Goal: Task Accomplishment & Management: Manage account settings

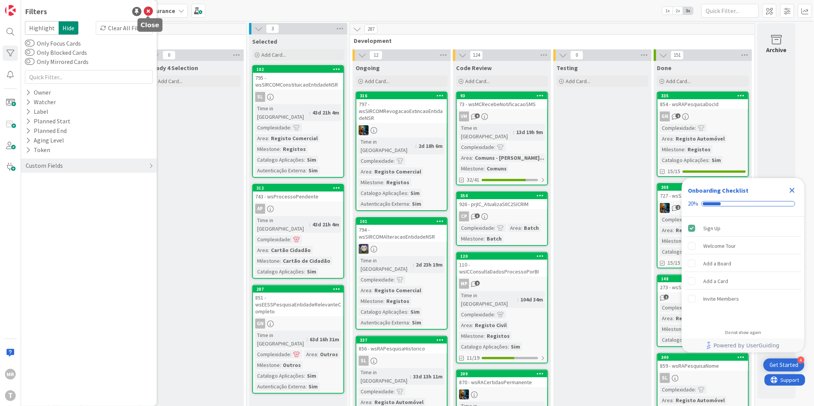
click at [147, 13] on icon at bounding box center [148, 11] width 9 height 9
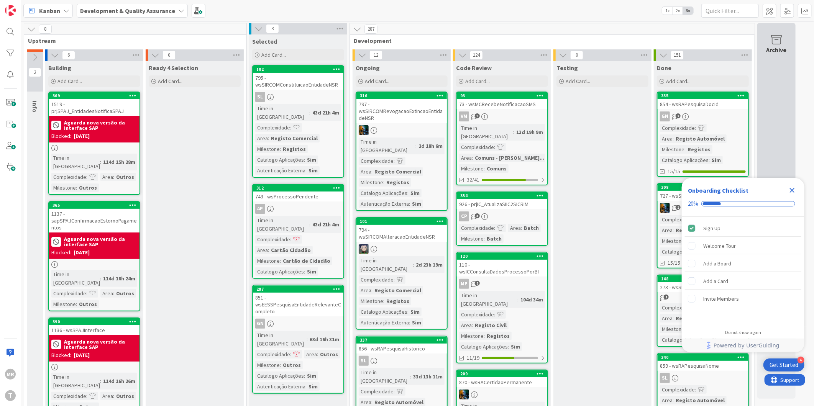
drag, startPoint x: 792, startPoint y: 192, endPoint x: 758, endPoint y: 196, distance: 34.3
click at [792, 192] on icon "Close Checklist" at bounding box center [792, 190] width 5 height 5
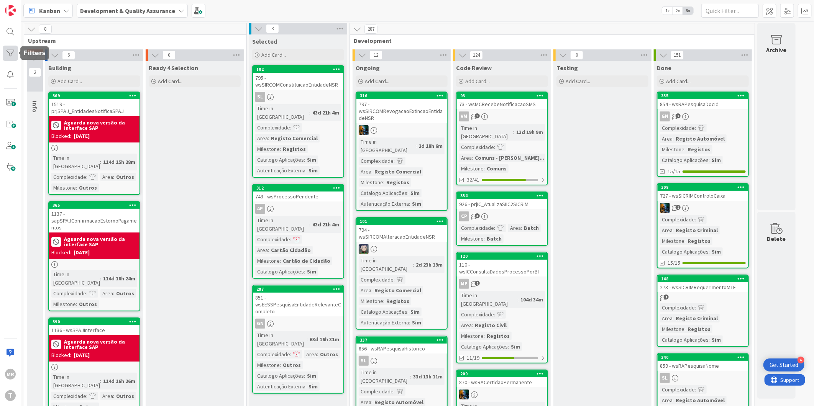
click at [6, 48] on div at bounding box center [10, 53] width 15 height 15
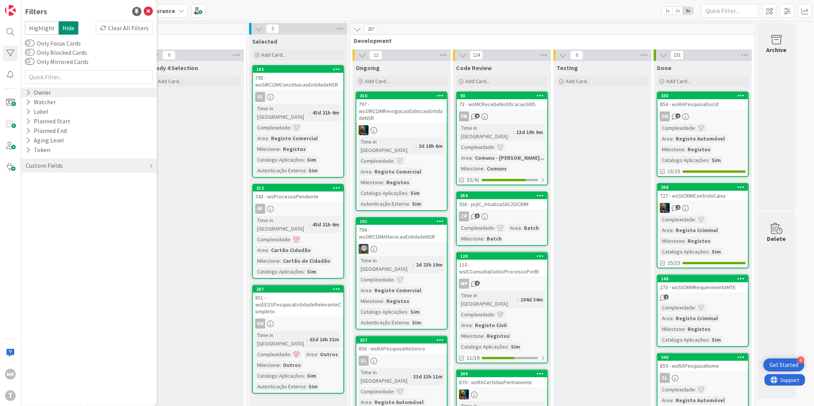
click at [29, 92] on icon at bounding box center [28, 92] width 5 height 7
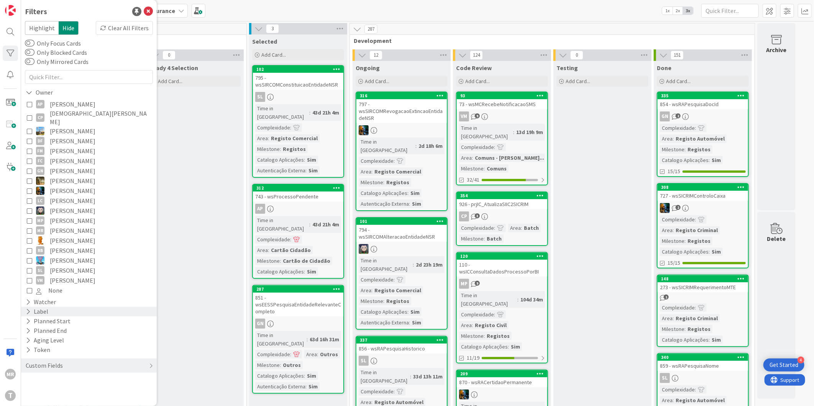
click at [28, 309] on icon at bounding box center [28, 312] width 5 height 7
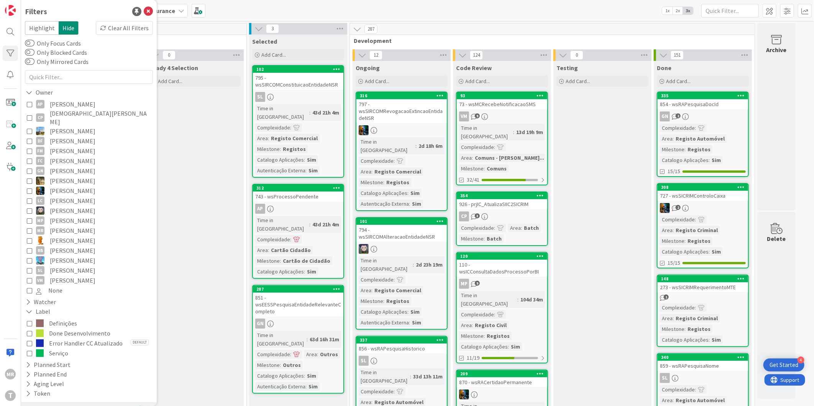
click at [62, 329] on span "Done Desenvolvimento" at bounding box center [79, 334] width 61 height 10
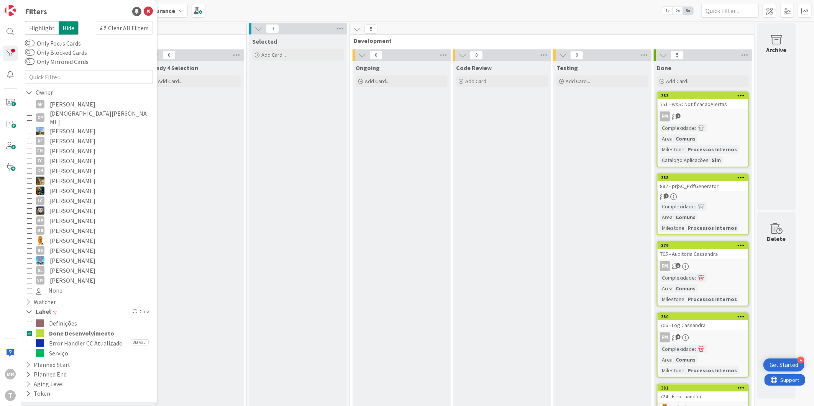
click at [63, 329] on span "Done Desenvolvimento" at bounding box center [81, 334] width 65 height 10
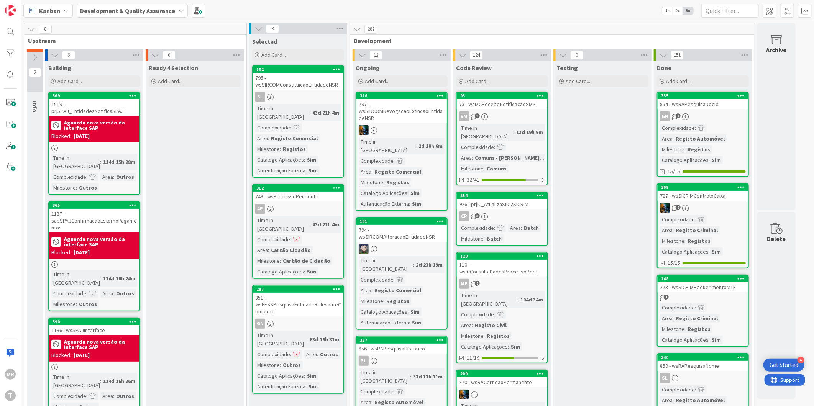
click at [3, 53] on div at bounding box center [10, 53] width 15 height 15
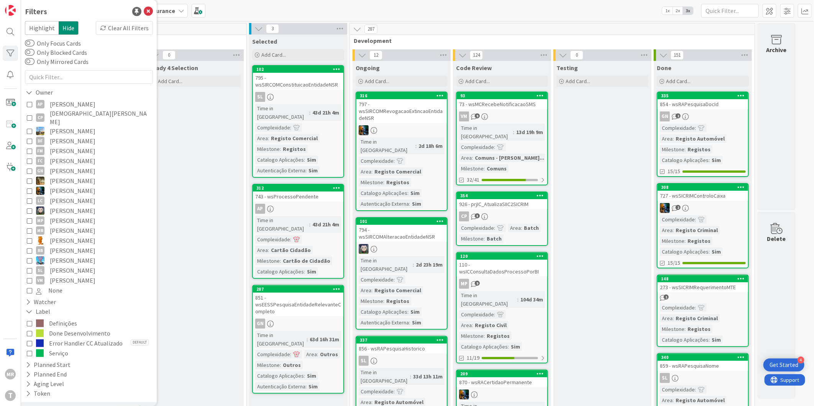
click at [70, 112] on span "[DEMOGRAPHIC_DATA][PERSON_NAME]" at bounding box center [100, 117] width 101 height 17
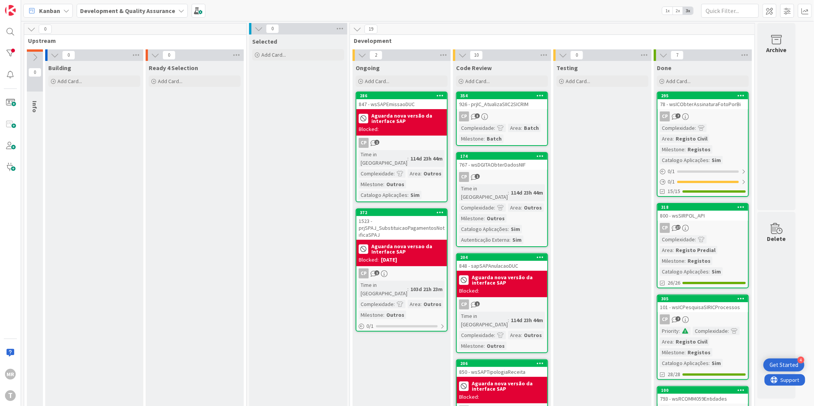
click at [13, 52] on div at bounding box center [10, 53] width 15 height 15
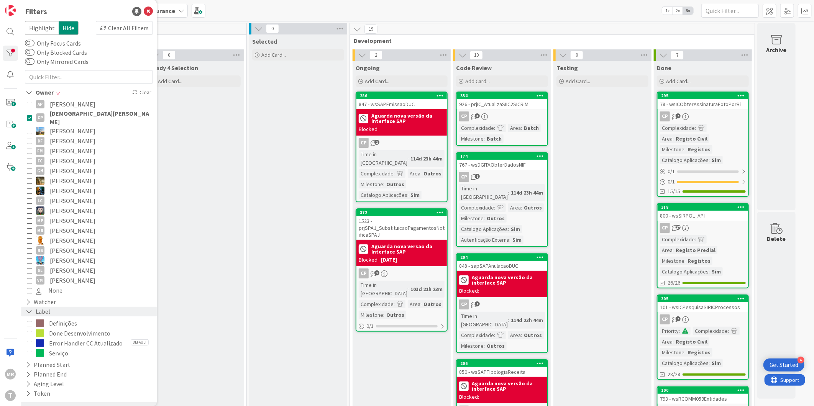
click at [31, 309] on icon at bounding box center [29, 312] width 7 height 7
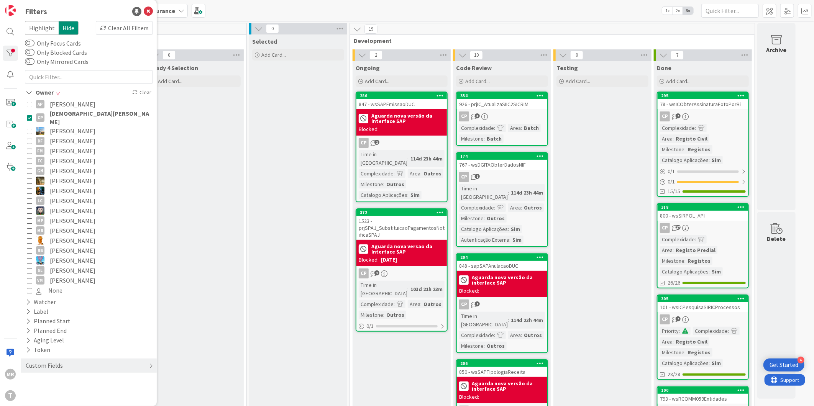
click at [67, 166] on span "[PERSON_NAME]" at bounding box center [73, 171] width 46 height 10
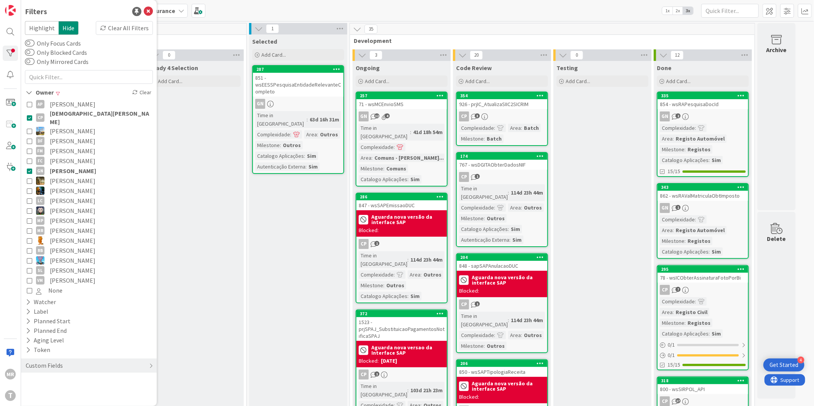
click at [73, 112] on span "[DEMOGRAPHIC_DATA][PERSON_NAME]" at bounding box center [100, 117] width 101 height 17
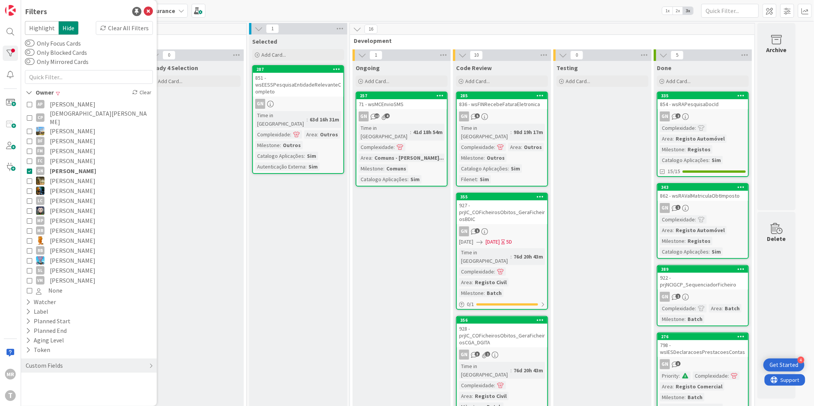
click at [64, 176] on span "[PERSON_NAME]" at bounding box center [73, 181] width 46 height 10
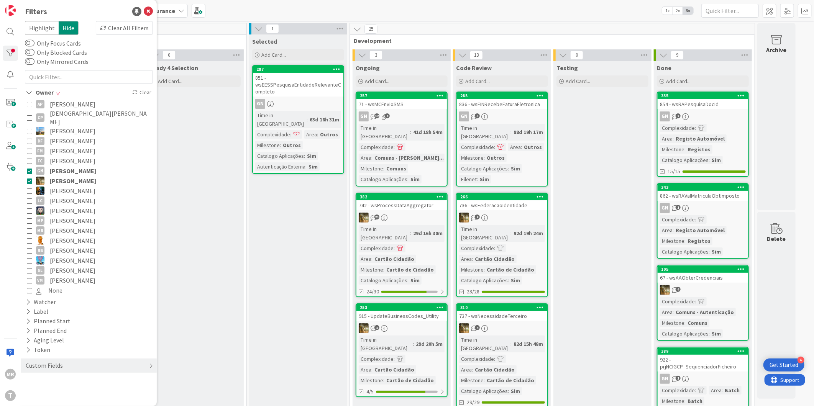
click at [77, 166] on span "[PERSON_NAME]" at bounding box center [73, 171] width 46 height 10
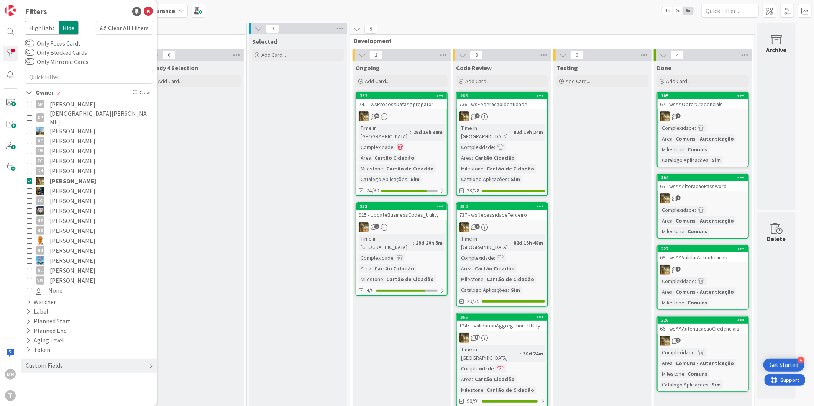
click at [95, 102] on span "[PERSON_NAME]" at bounding box center [73, 104] width 46 height 10
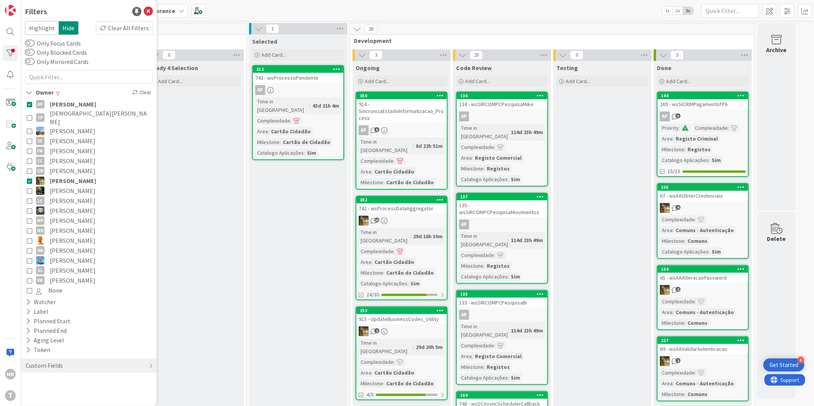
click at [96, 102] on span "[PERSON_NAME]" at bounding box center [73, 104] width 46 height 10
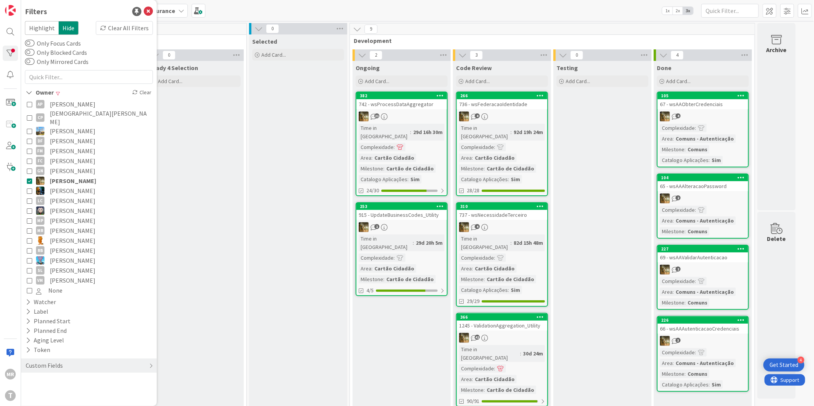
click at [82, 186] on span "[PERSON_NAME]" at bounding box center [73, 191] width 46 height 10
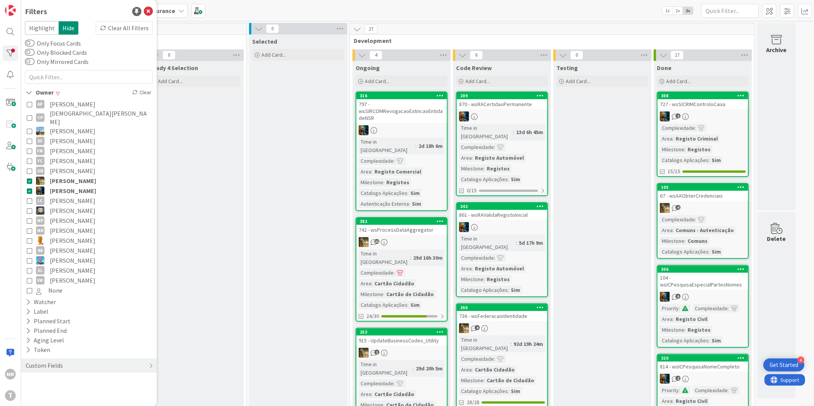
click at [82, 177] on span "[PERSON_NAME]" at bounding box center [73, 181] width 46 height 10
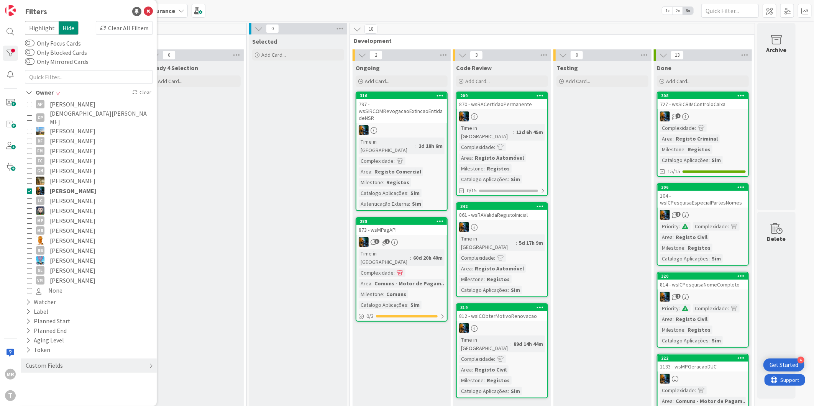
drag, startPoint x: 89, startPoint y: 201, endPoint x: 88, endPoint y: 192, distance: 8.4
click at [89, 206] on span "[PERSON_NAME]" at bounding box center [73, 211] width 46 height 10
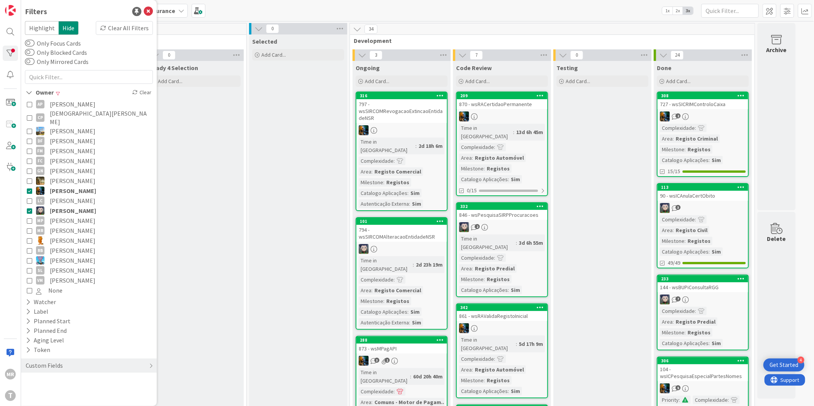
click at [83, 186] on span "[PERSON_NAME]" at bounding box center [73, 191] width 46 height 10
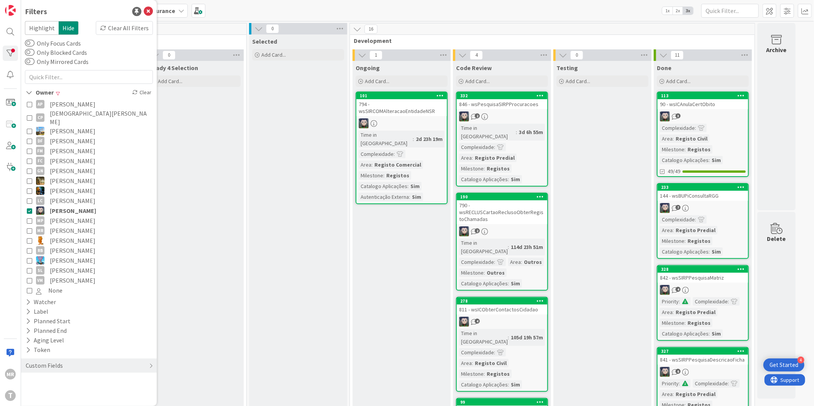
click at [62, 216] on span "[PERSON_NAME]" at bounding box center [73, 221] width 46 height 10
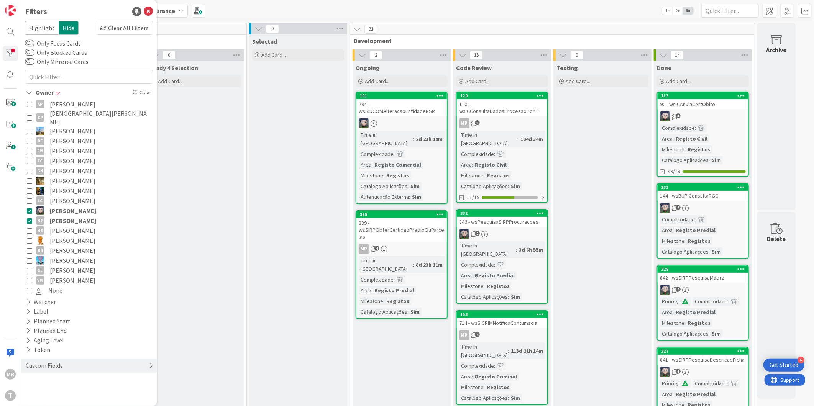
click at [66, 206] on span "[PERSON_NAME]" at bounding box center [73, 211] width 46 height 10
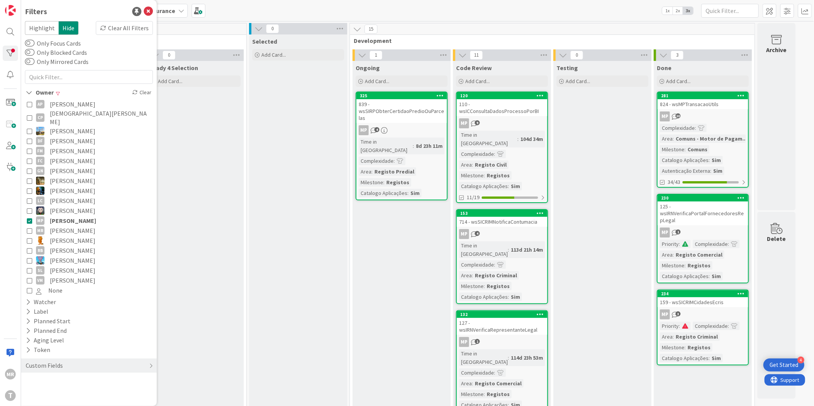
click at [74, 216] on span "[PERSON_NAME]" at bounding box center [73, 221] width 46 height 10
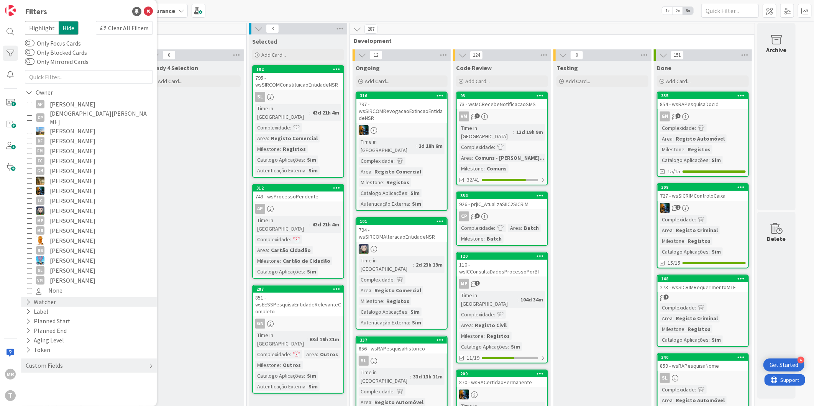
click at [24, 298] on div "Watcher" at bounding box center [89, 303] width 136 height 10
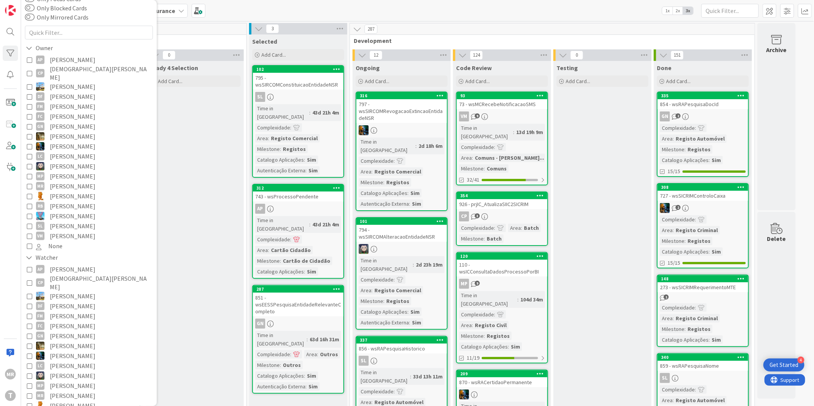
scroll to position [85, 0]
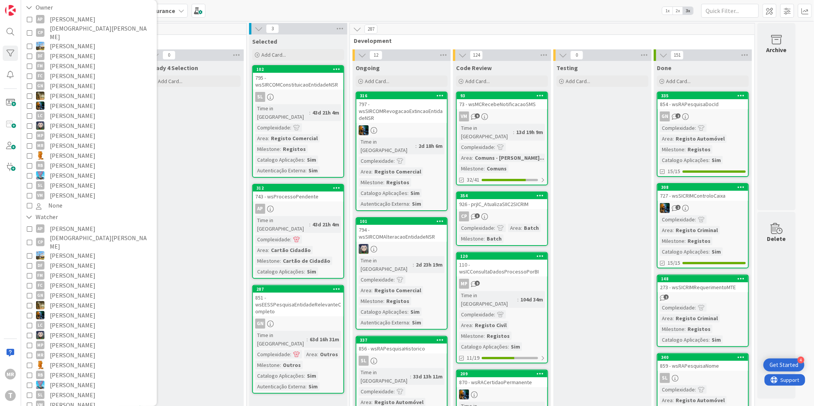
click at [59, 360] on span "[PERSON_NAME]" at bounding box center [73, 365] width 46 height 10
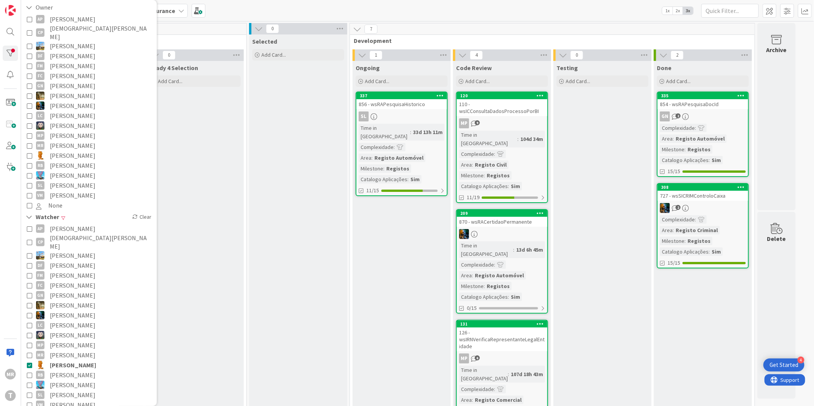
click at [55, 360] on span "[PERSON_NAME]" at bounding box center [73, 365] width 46 height 10
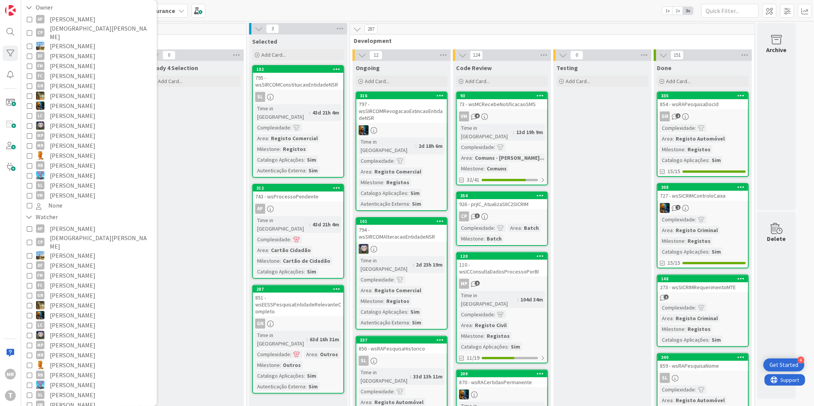
click at [71, 161] on span "[PERSON_NAME]" at bounding box center [73, 166] width 46 height 10
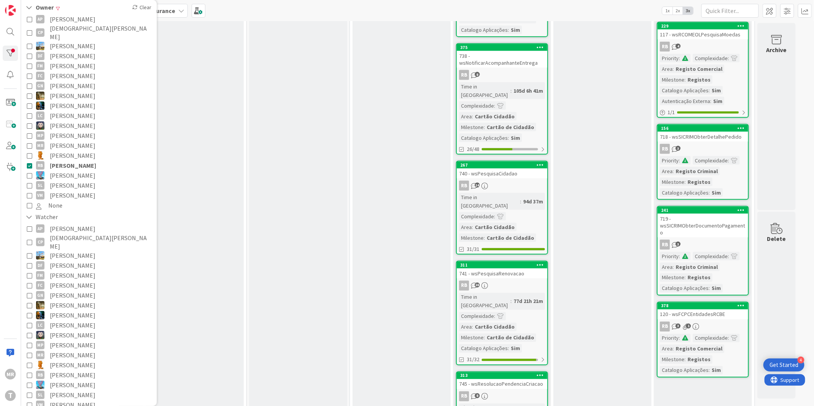
scroll to position [671, 0]
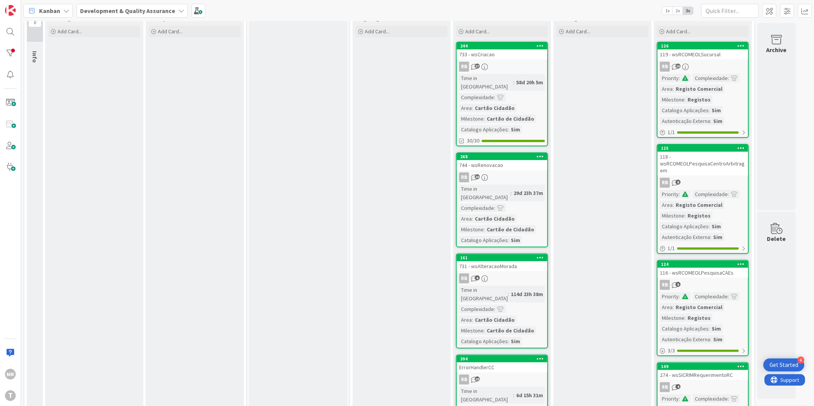
scroll to position [0, 0]
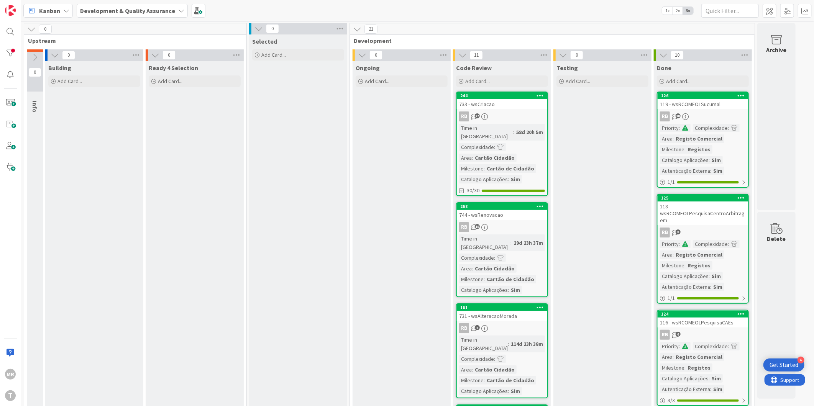
click at [16, 57] on div at bounding box center [10, 53] width 15 height 15
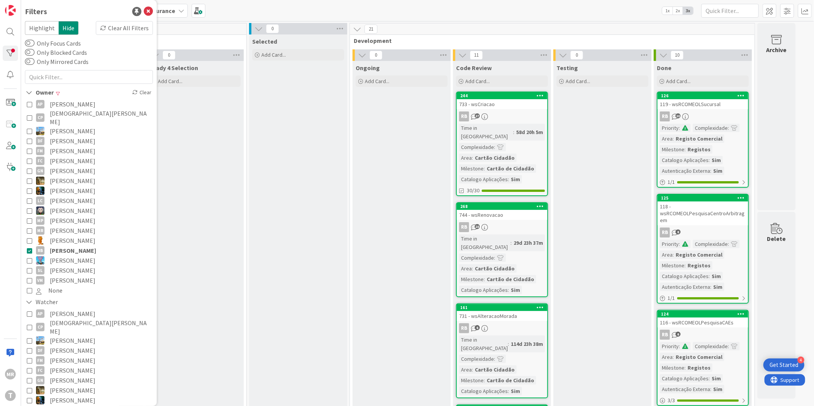
click at [60, 247] on span "[PERSON_NAME]" at bounding box center [73, 251] width 46 height 10
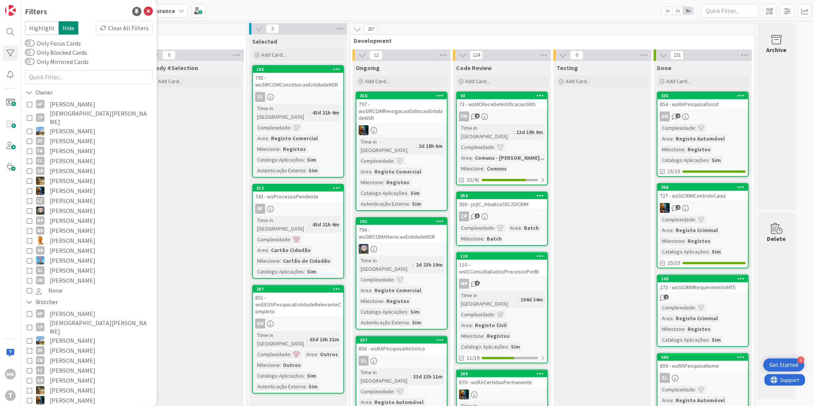
click at [97, 266] on button "SL Simão Lourenço" at bounding box center [89, 271] width 124 height 10
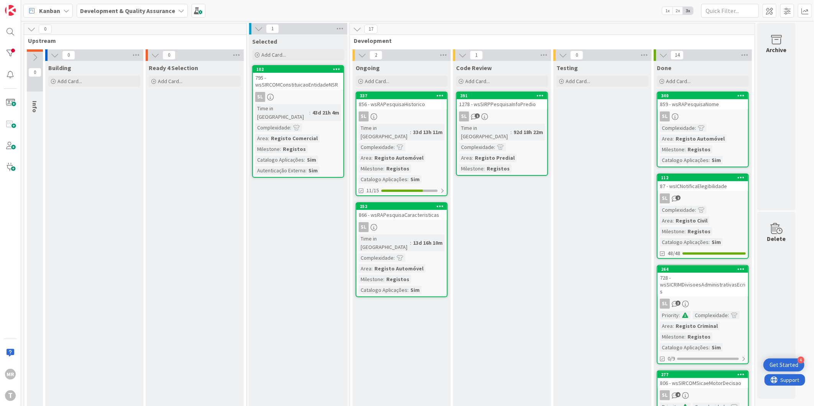
click at [13, 50] on div at bounding box center [10, 53] width 15 height 15
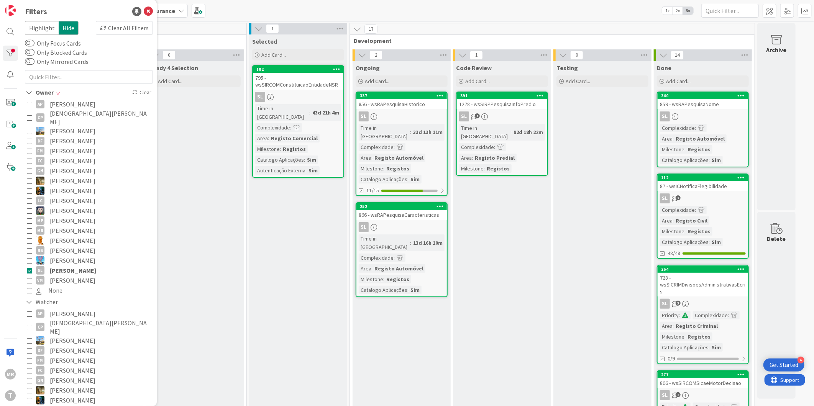
click at [81, 266] on span "[PERSON_NAME]" at bounding box center [73, 271] width 46 height 10
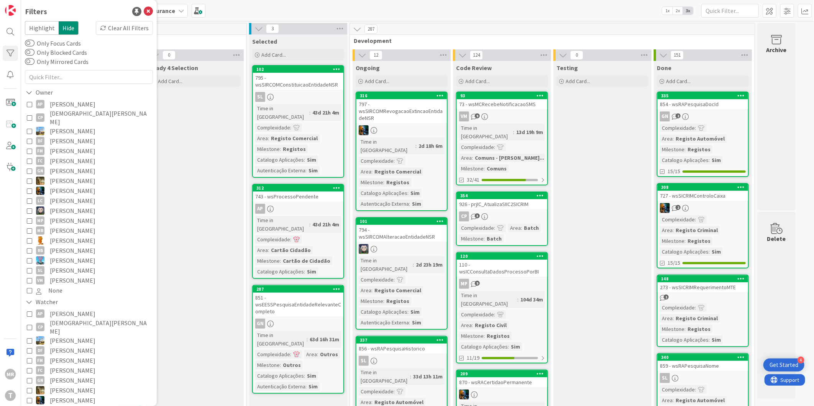
scroll to position [85, 0]
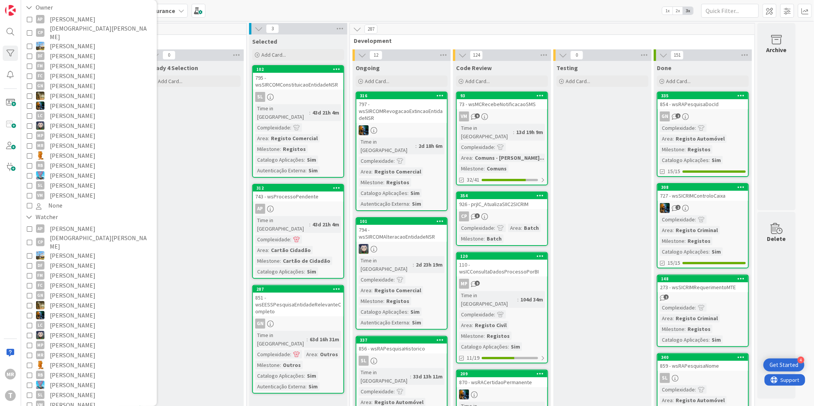
click at [59, 400] on span "[PERSON_NAME]" at bounding box center [73, 405] width 46 height 10
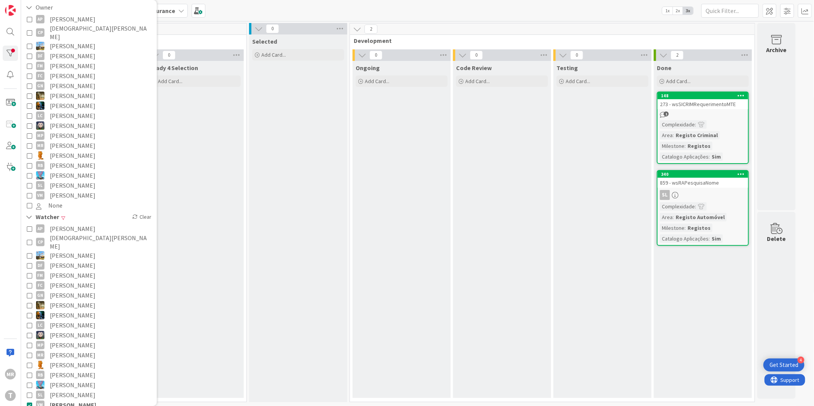
click at [68, 400] on span "[PERSON_NAME]" at bounding box center [73, 405] width 46 height 10
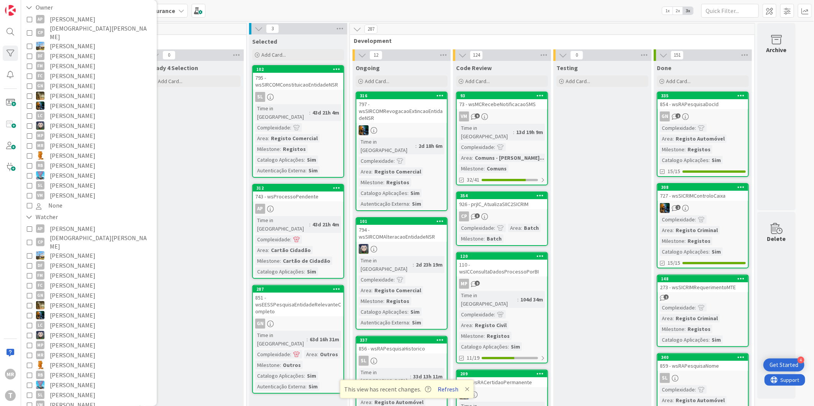
click at [447, 390] on button "Refresh" at bounding box center [449, 390] width 26 height 10
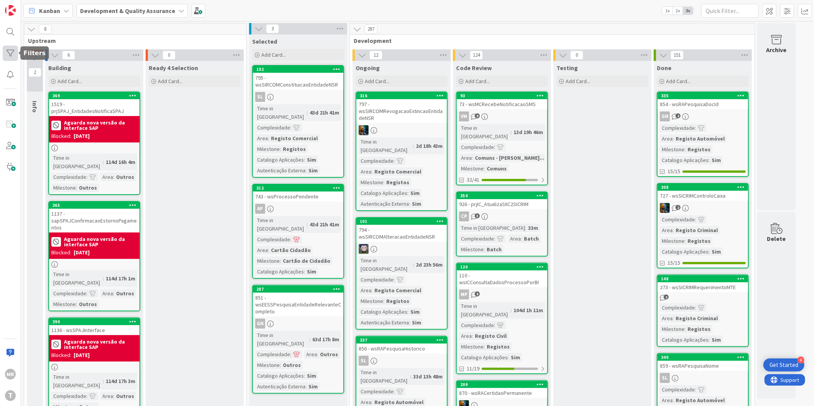
click at [10, 52] on div at bounding box center [10, 53] width 15 height 15
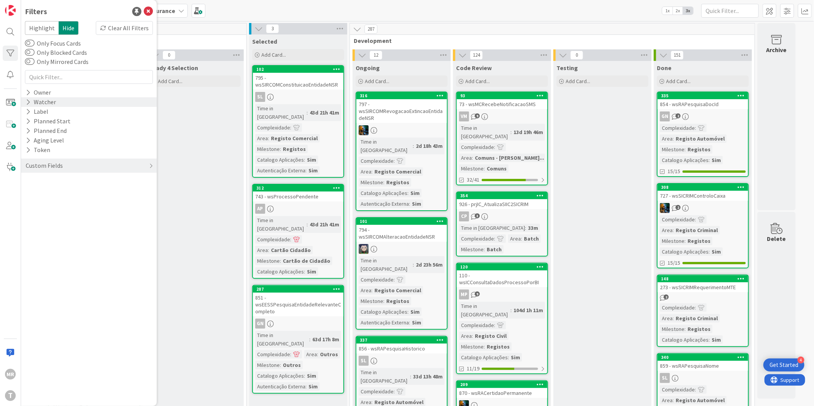
click at [29, 101] on icon at bounding box center [28, 102] width 5 height 7
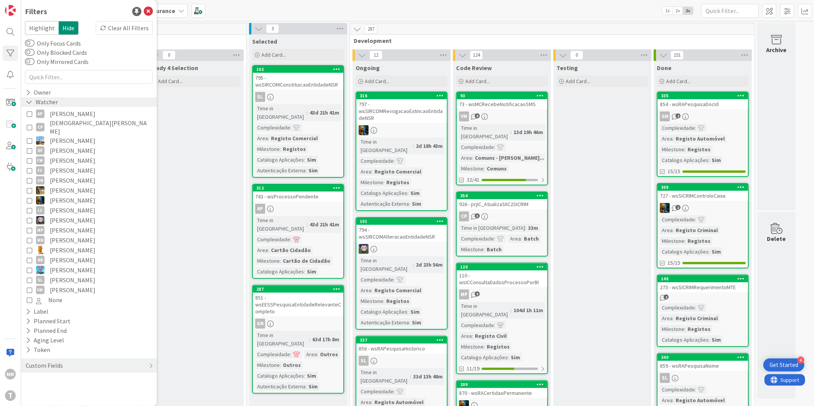
click at [28, 100] on icon at bounding box center [29, 102] width 7 height 7
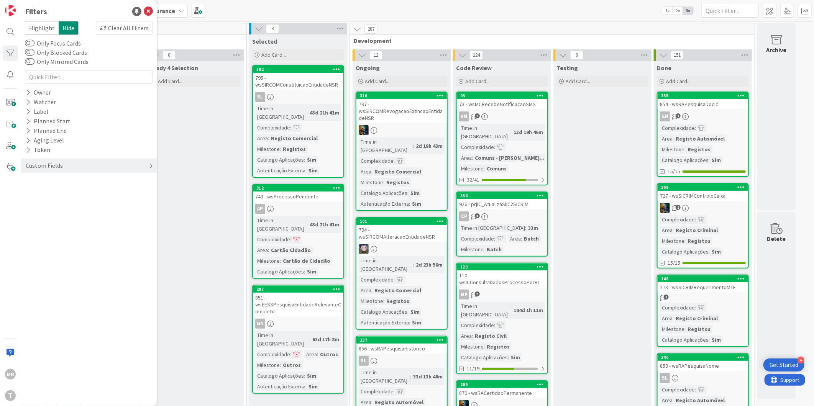
click at [41, 170] on div "Custom Fields" at bounding box center [44, 166] width 39 height 10
click at [38, 209] on button "Milestone" at bounding box center [43, 210] width 36 height 10
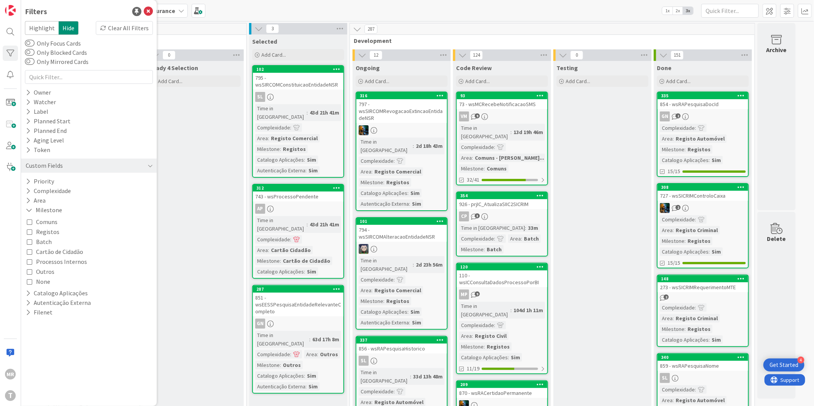
click at [40, 234] on span "Registos" at bounding box center [47, 232] width 23 height 10
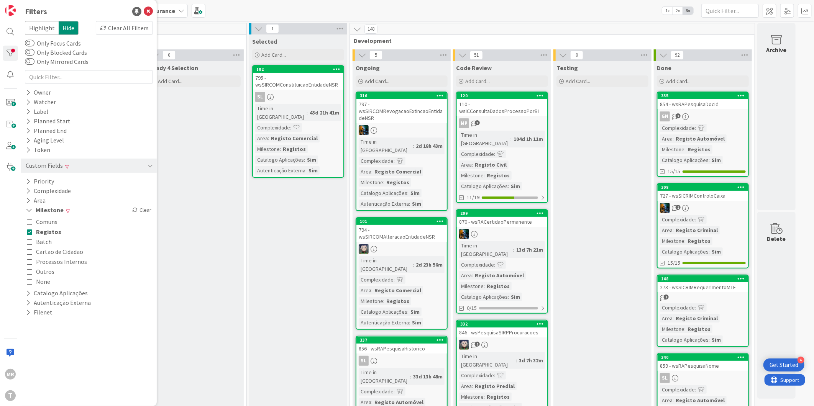
click at [39, 269] on span "Outros" at bounding box center [45, 272] width 18 height 10
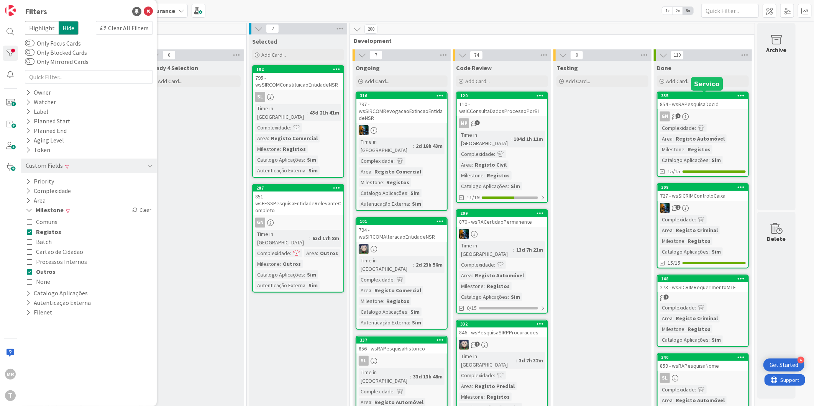
click at [705, 97] on div "335" at bounding box center [704, 95] width 87 height 5
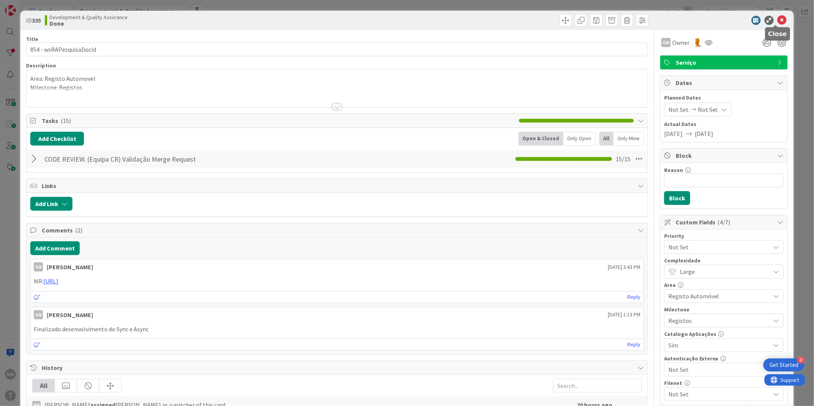
click at [778, 22] on icon at bounding box center [782, 20] width 9 height 9
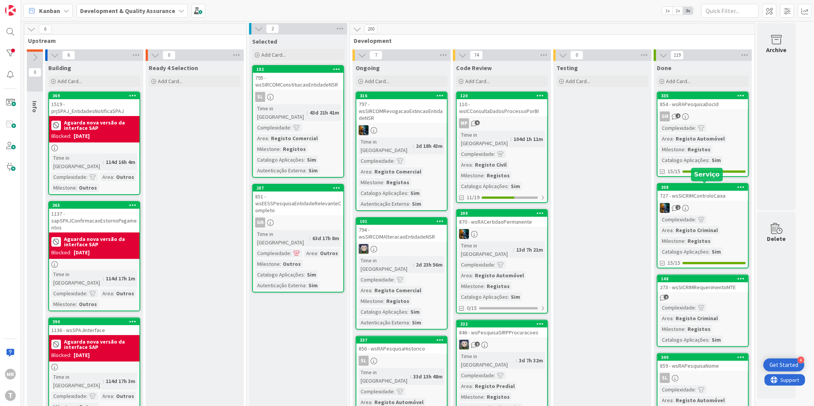
click at [690, 188] on div "308" at bounding box center [704, 187] width 87 height 5
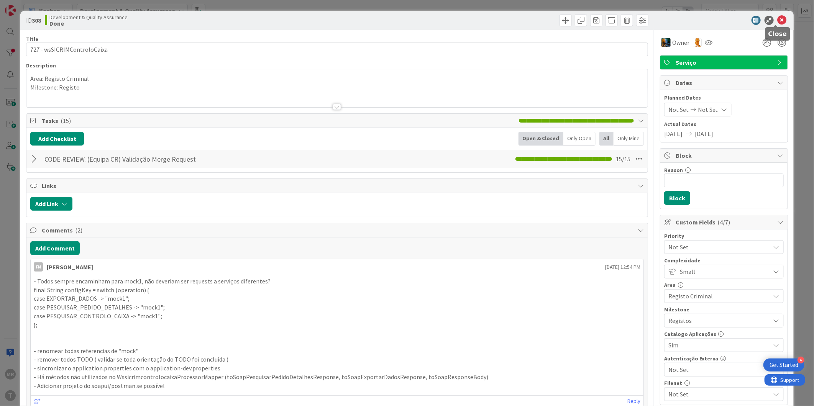
click at [778, 18] on icon at bounding box center [782, 20] width 9 height 9
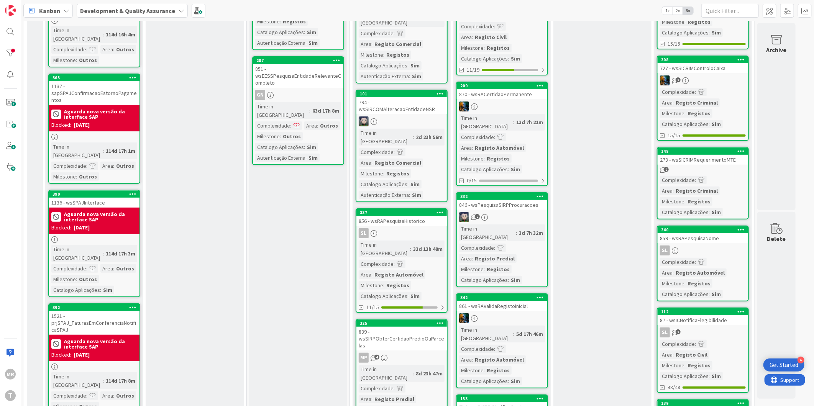
click at [692, 147] on div "148 273 - wsSICRIMRequerimentoMTE 2 Complexidade : Area : Registo Criminal Mile…" at bounding box center [703, 183] width 92 height 72
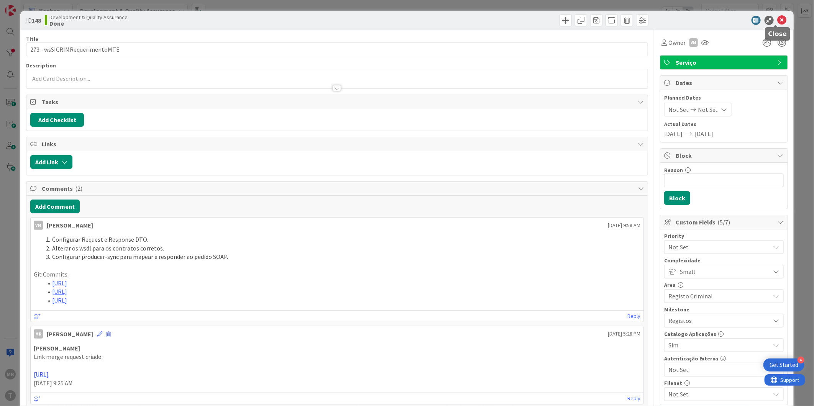
click at [778, 21] on icon at bounding box center [782, 20] width 9 height 9
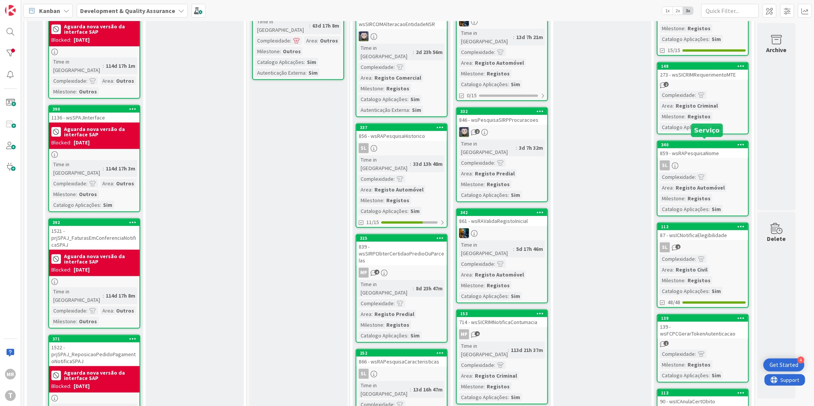
click at [723, 142] on div "340" at bounding box center [704, 144] width 87 height 5
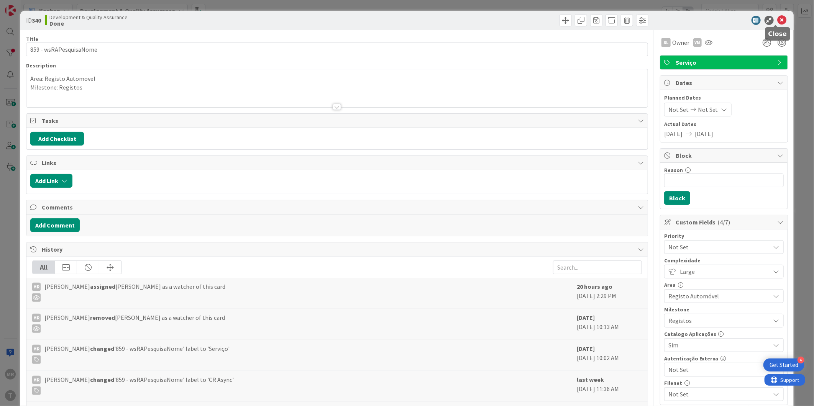
click at [778, 23] on icon at bounding box center [782, 20] width 9 height 9
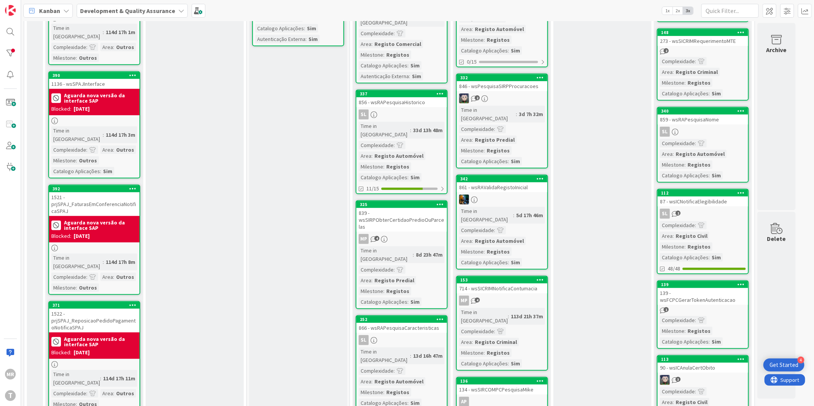
scroll to position [298, 0]
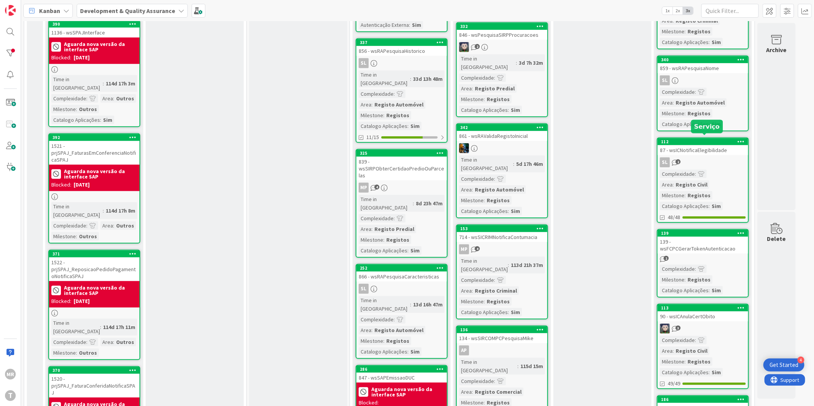
click at [700, 139] on div "112" at bounding box center [704, 141] width 87 height 5
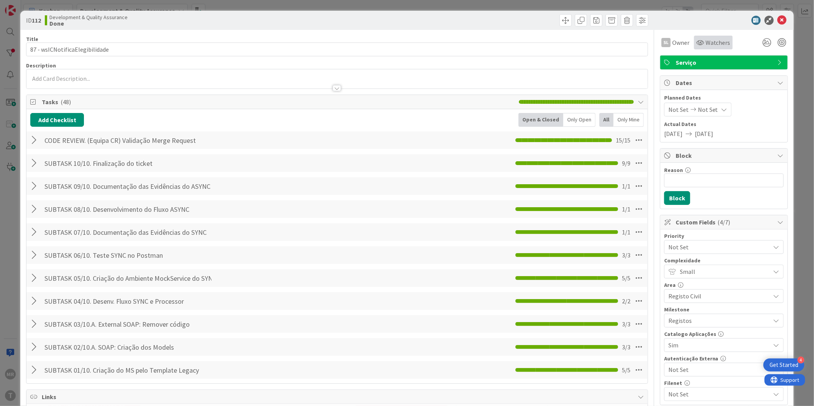
click at [710, 44] on span "Watchers" at bounding box center [718, 42] width 25 height 9
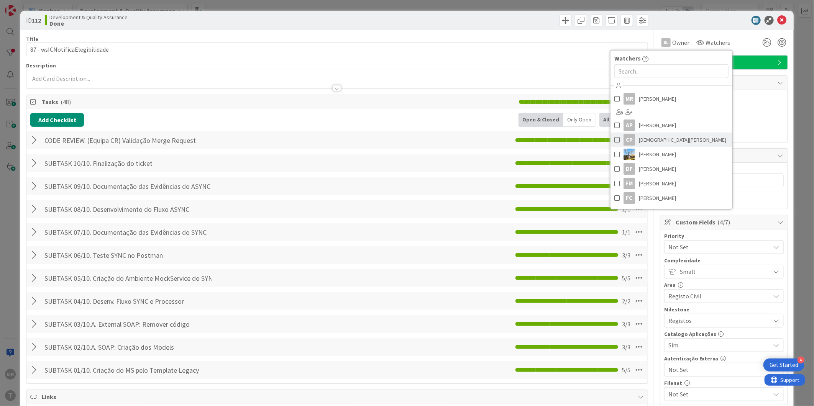
click at [656, 141] on span "[DEMOGRAPHIC_DATA][PERSON_NAME]" at bounding box center [682, 140] width 87 height 12
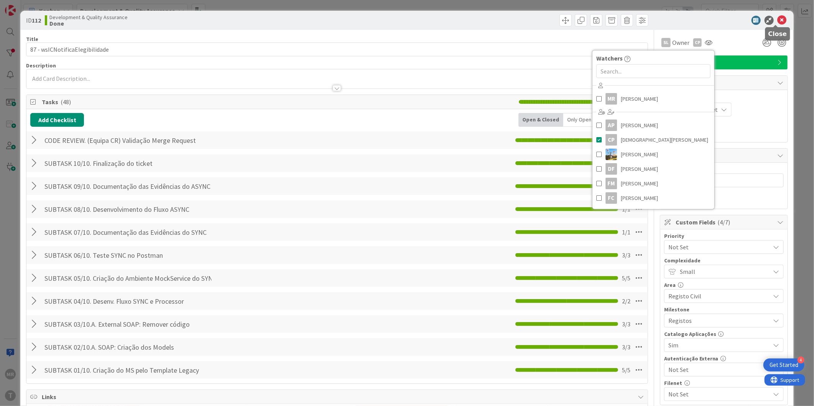
click at [779, 20] on icon at bounding box center [782, 20] width 9 height 9
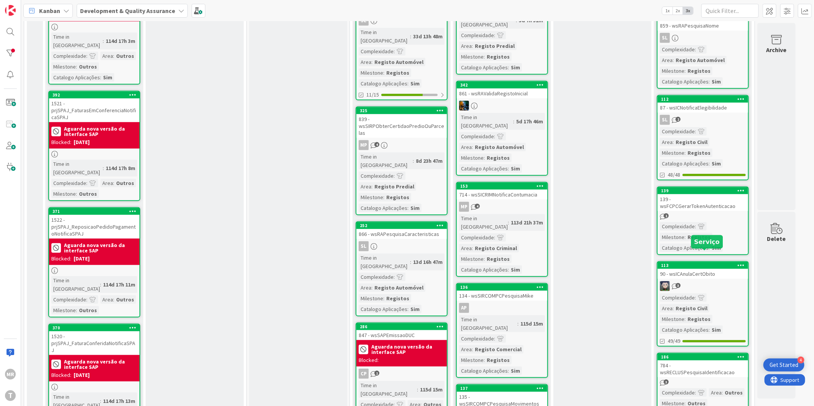
click at [718, 263] on div "113" at bounding box center [704, 265] width 87 height 5
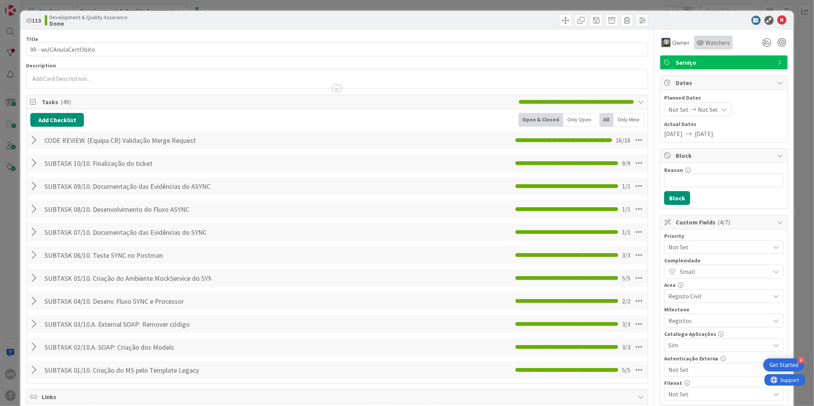
click at [706, 39] on span "Watchers" at bounding box center [718, 42] width 25 height 9
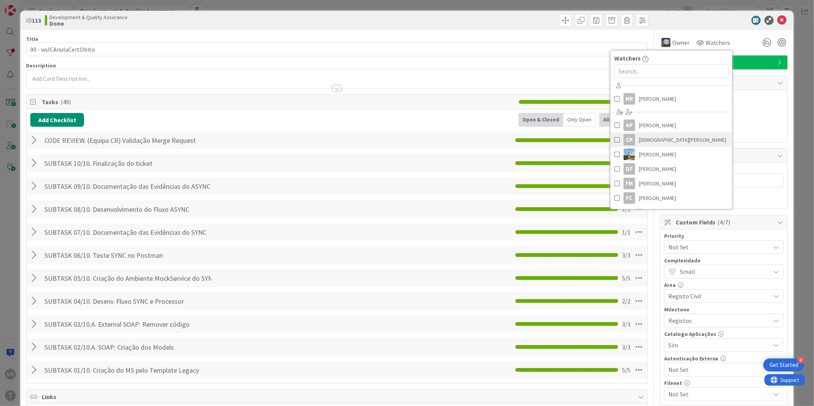
click at [643, 137] on span "[DEMOGRAPHIC_DATA][PERSON_NAME]" at bounding box center [682, 140] width 87 height 12
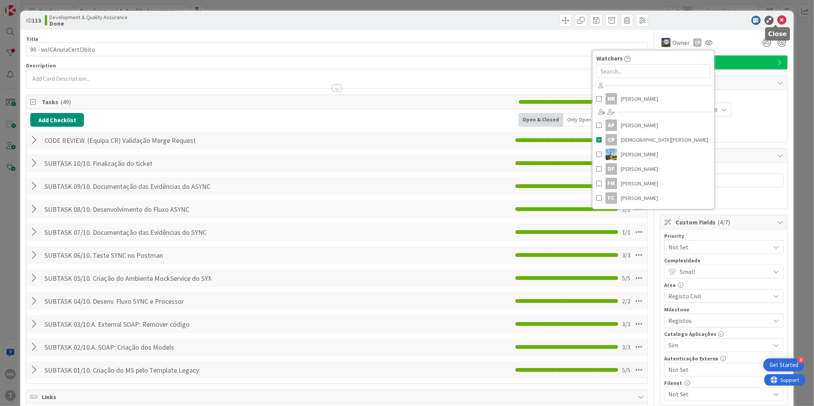
click at [778, 21] on icon at bounding box center [782, 20] width 9 height 9
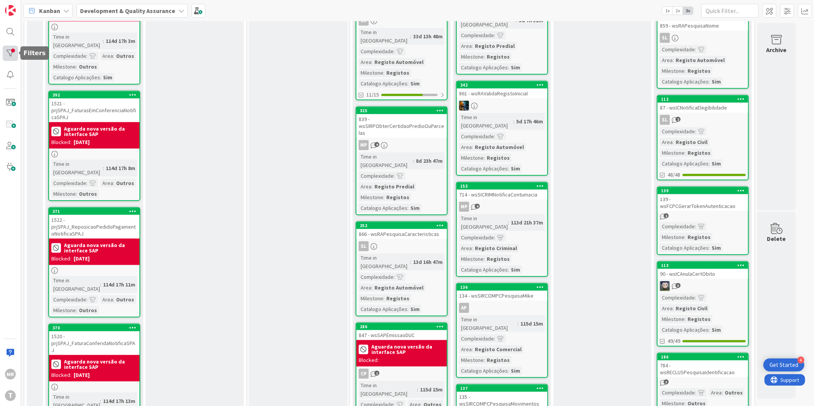
click at [8, 56] on div at bounding box center [10, 53] width 15 height 15
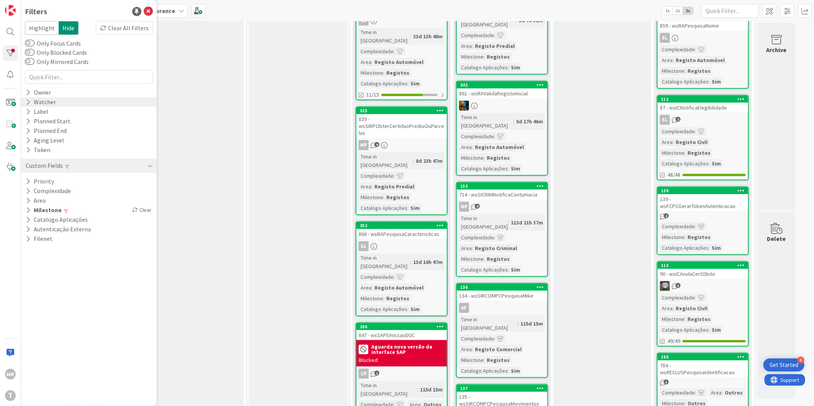
click at [27, 104] on icon at bounding box center [28, 102] width 5 height 7
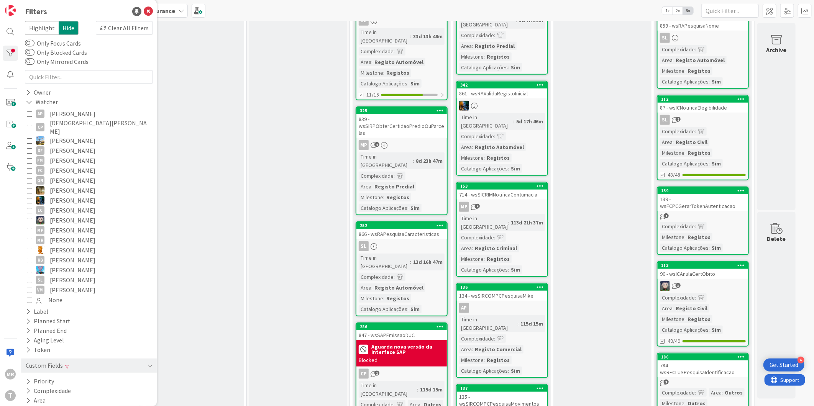
click at [56, 125] on span "[DEMOGRAPHIC_DATA][PERSON_NAME]" at bounding box center [100, 127] width 101 height 17
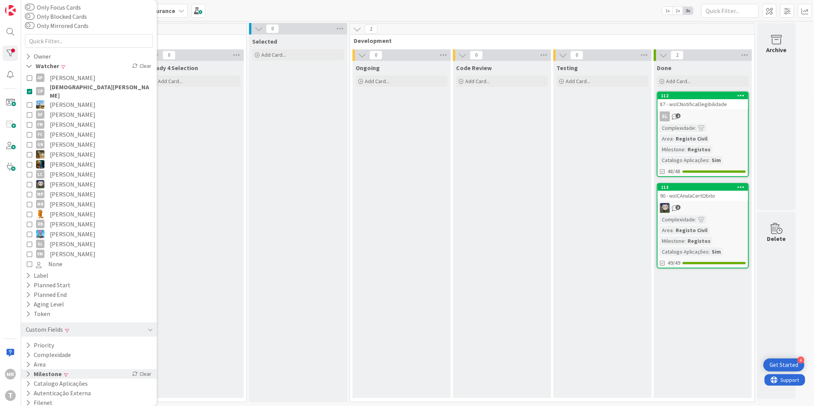
click at [56, 370] on button "Milestone" at bounding box center [44, 375] width 38 height 10
click at [53, 391] on span "Registos" at bounding box center [48, 396] width 25 height 10
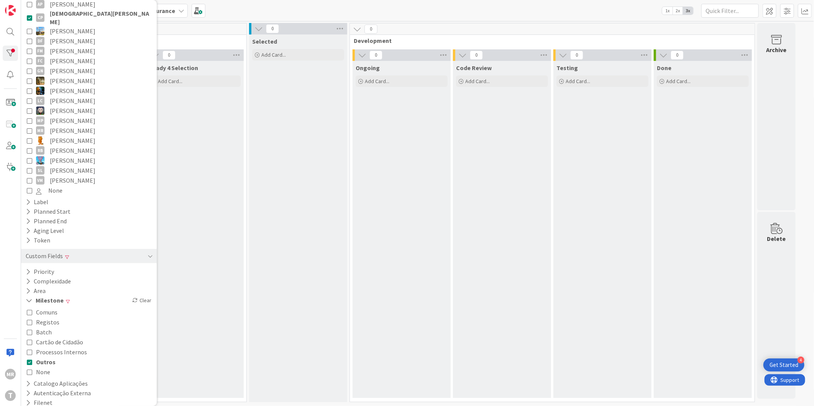
click at [54, 357] on span "Outros" at bounding box center [46, 362] width 20 height 10
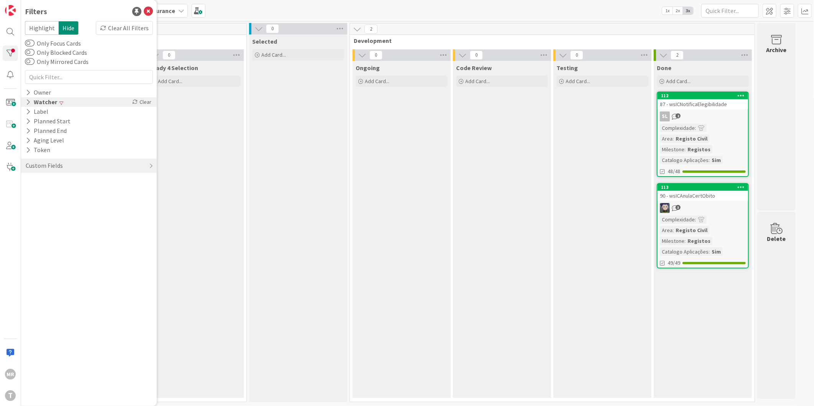
click at [26, 104] on icon at bounding box center [28, 102] width 5 height 7
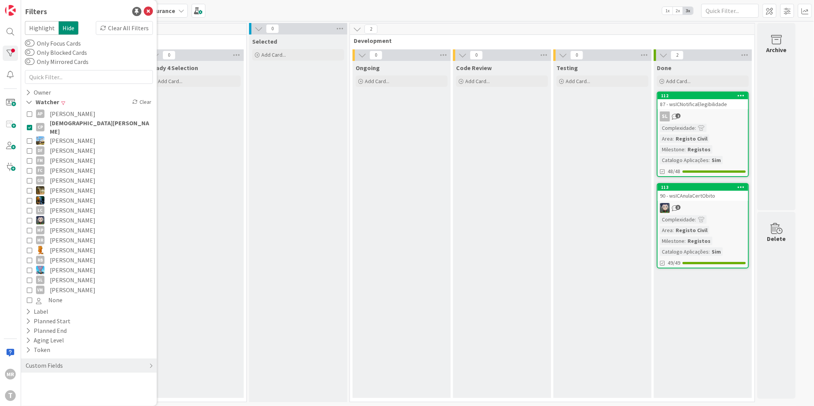
click at [27, 127] on button "CP [DEMOGRAPHIC_DATA][PERSON_NAME]" at bounding box center [89, 127] width 124 height 17
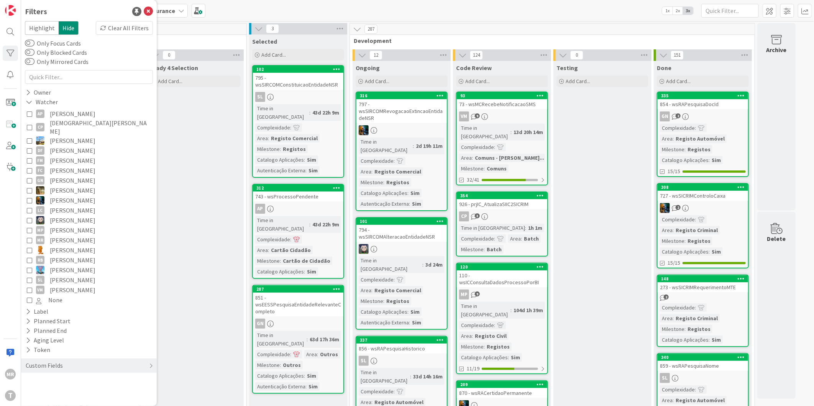
click at [74, 245] on span "[PERSON_NAME]" at bounding box center [73, 250] width 46 height 10
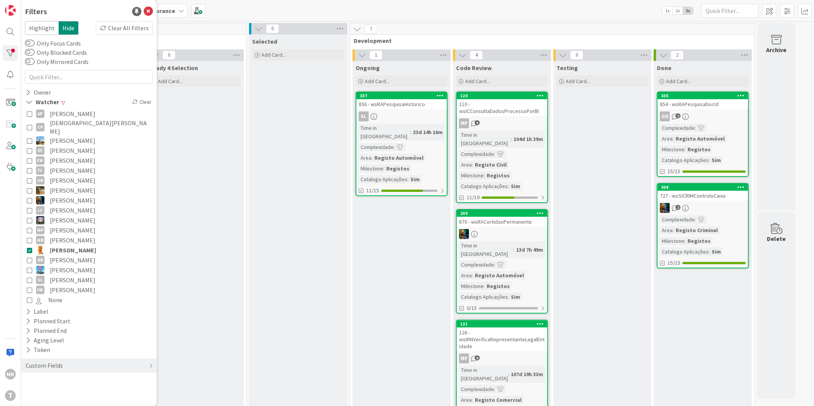
click at [74, 245] on span "[PERSON_NAME]" at bounding box center [73, 250] width 46 height 10
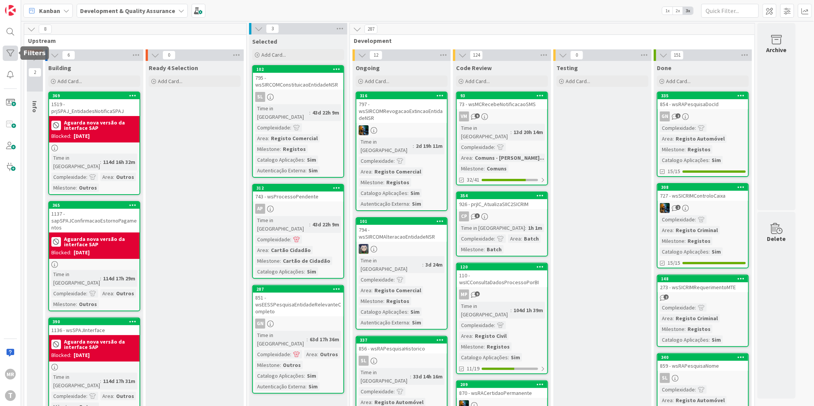
click at [5, 58] on div at bounding box center [10, 53] width 15 height 15
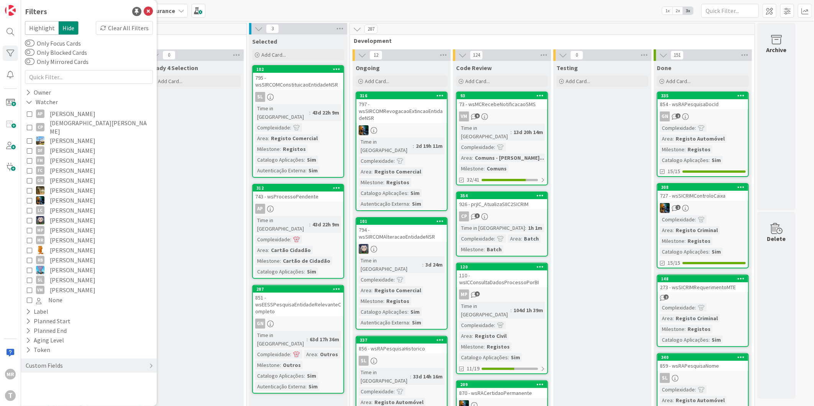
click at [73, 245] on span "[PERSON_NAME]" at bounding box center [73, 250] width 46 height 10
